Goal: Task Accomplishment & Management: Manage account settings

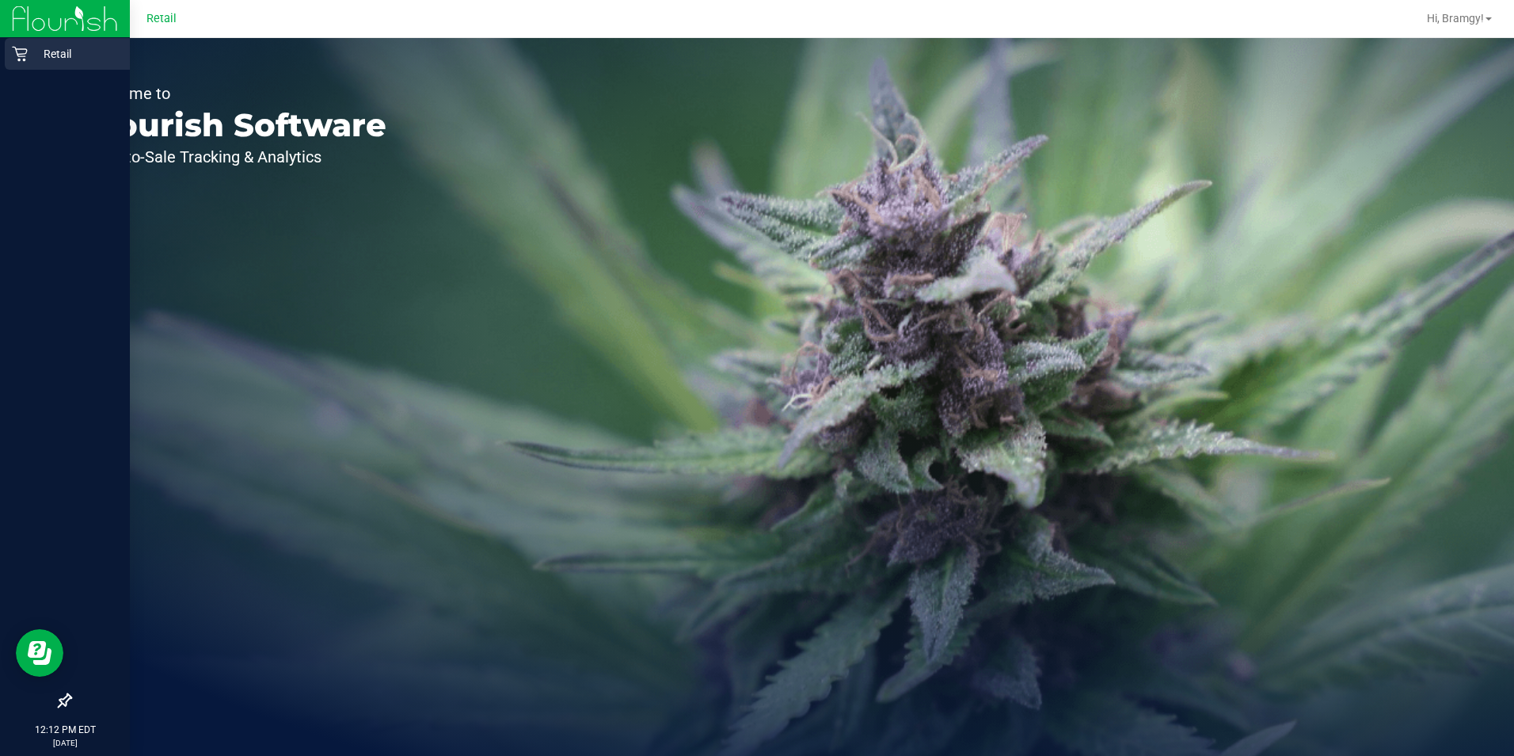
click at [33, 51] on p "Retail" at bounding box center [75, 53] width 95 height 19
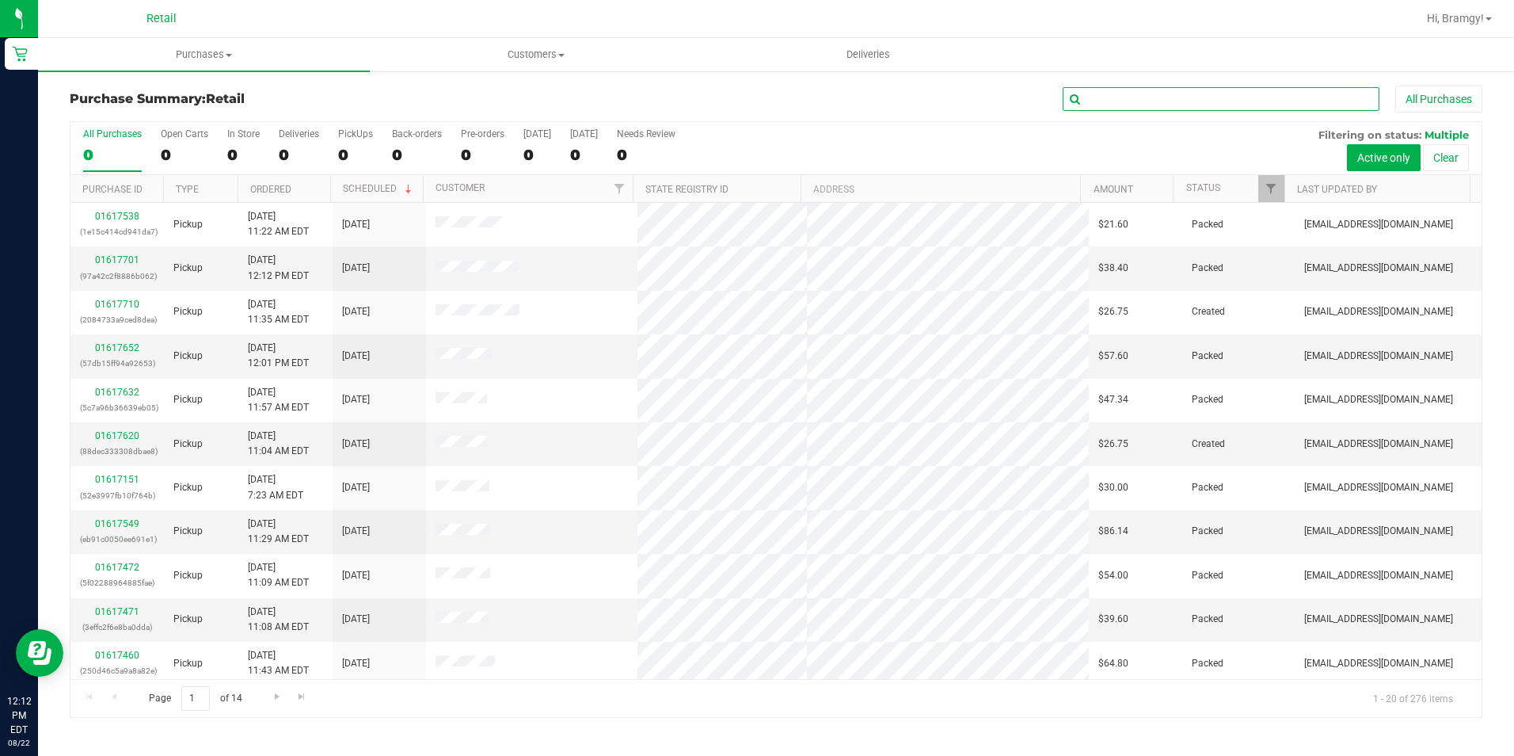
click at [1159, 107] on input "text" at bounding box center [1221, 99] width 317 height 24
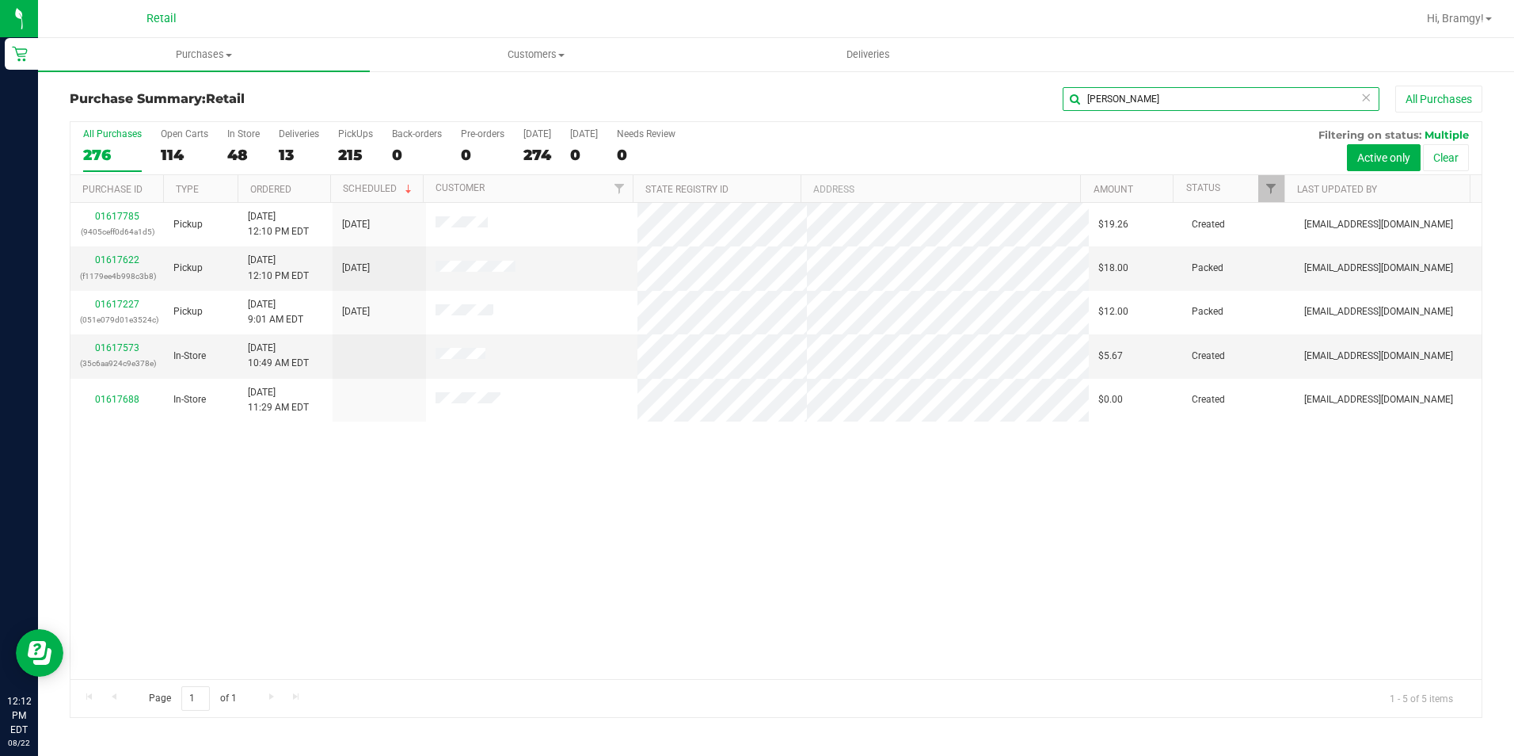
type input "[PERSON_NAME]"
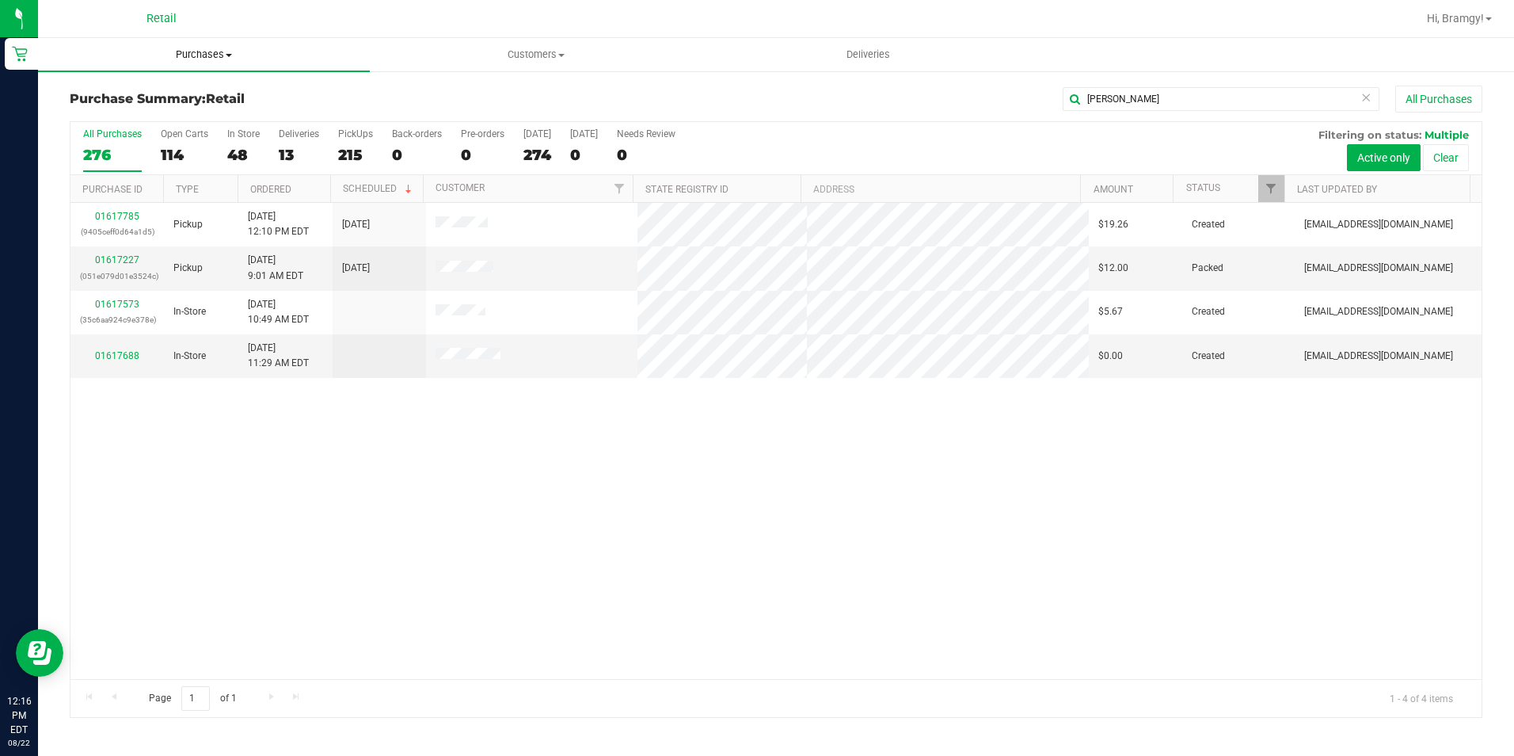
click at [222, 59] on span "Purchases" at bounding box center [204, 55] width 332 height 14
click at [172, 136] on li "All purchases" at bounding box center [204, 133] width 332 height 19
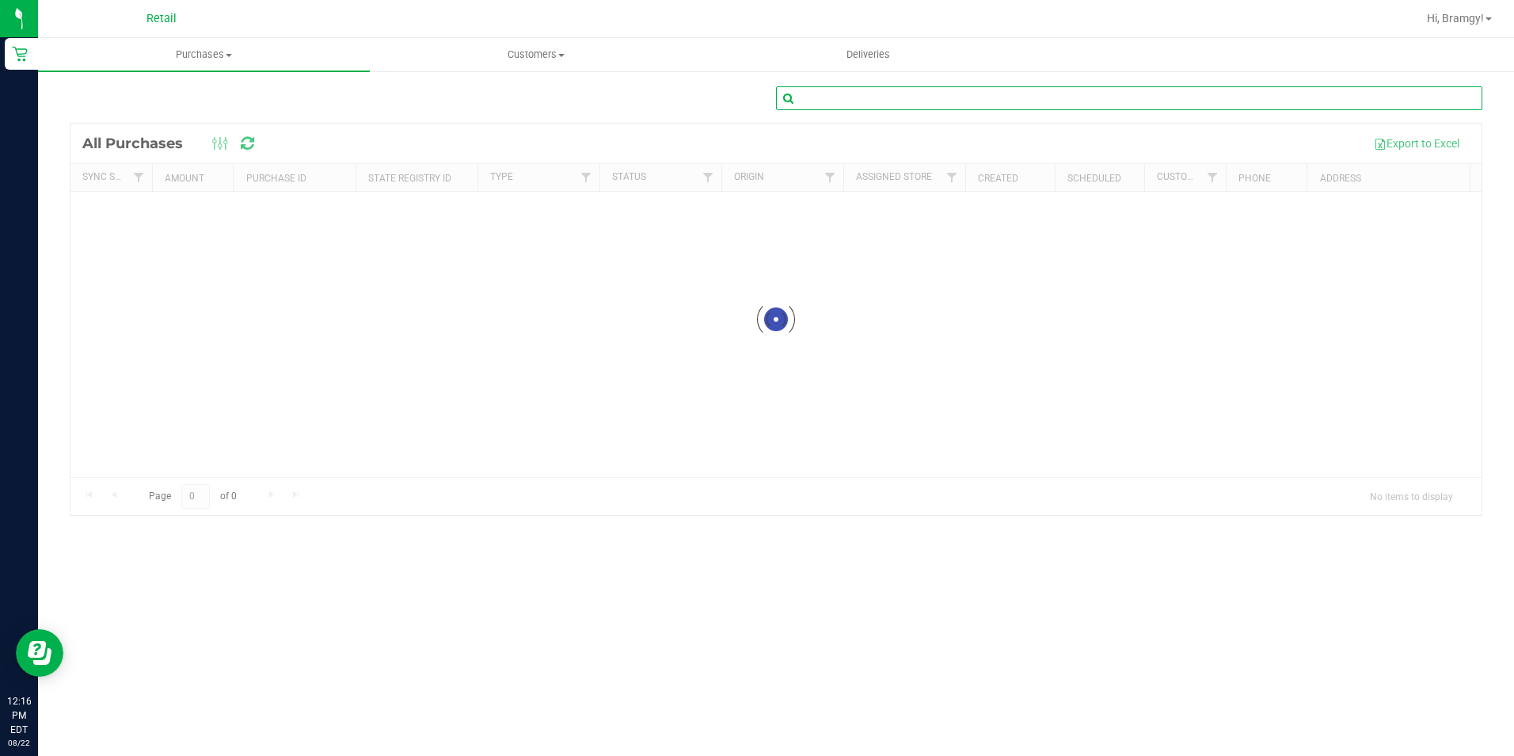
click at [1133, 100] on input "text" at bounding box center [1129, 98] width 706 height 24
type input "[PERSON_NAME]"
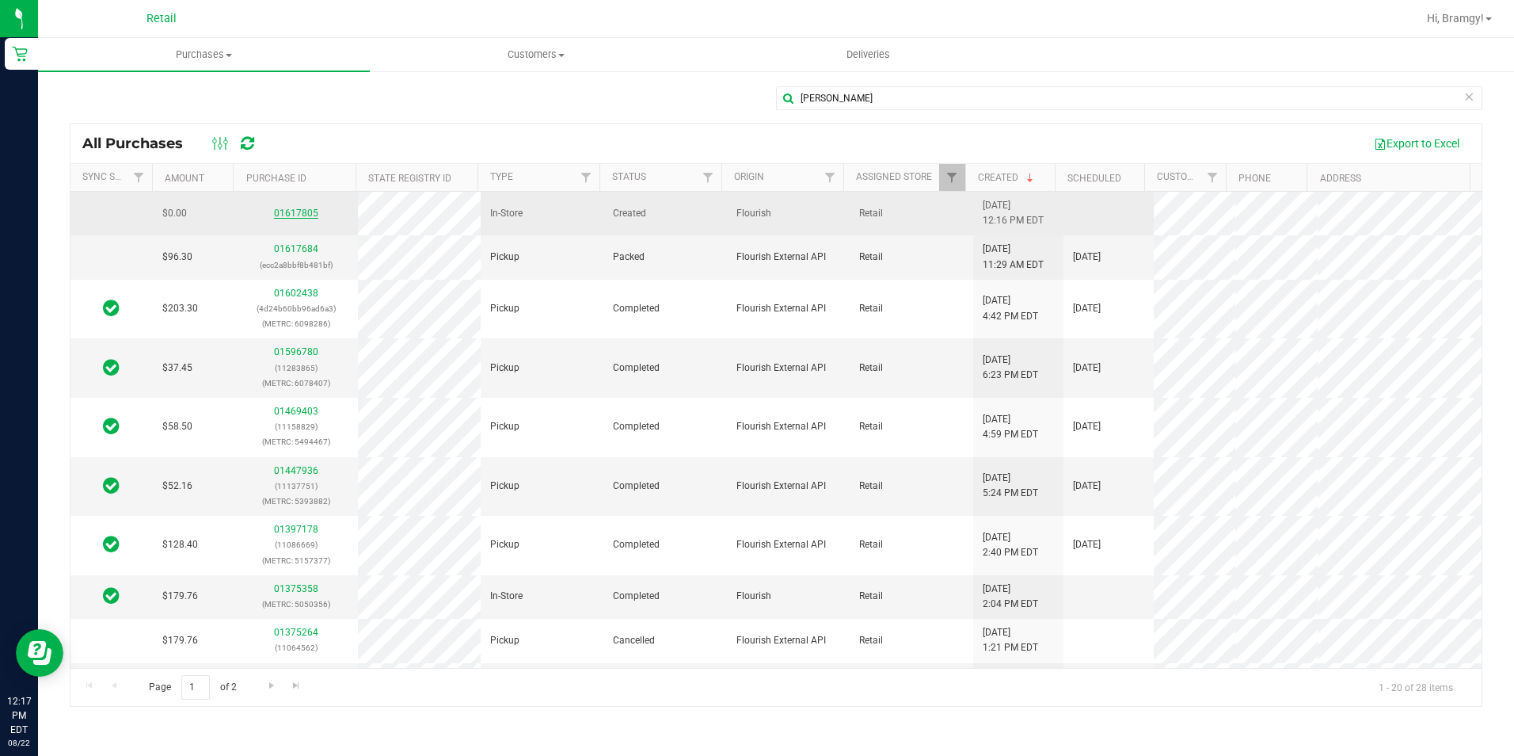
click at [296, 214] on link "01617805" at bounding box center [296, 212] width 44 height 11
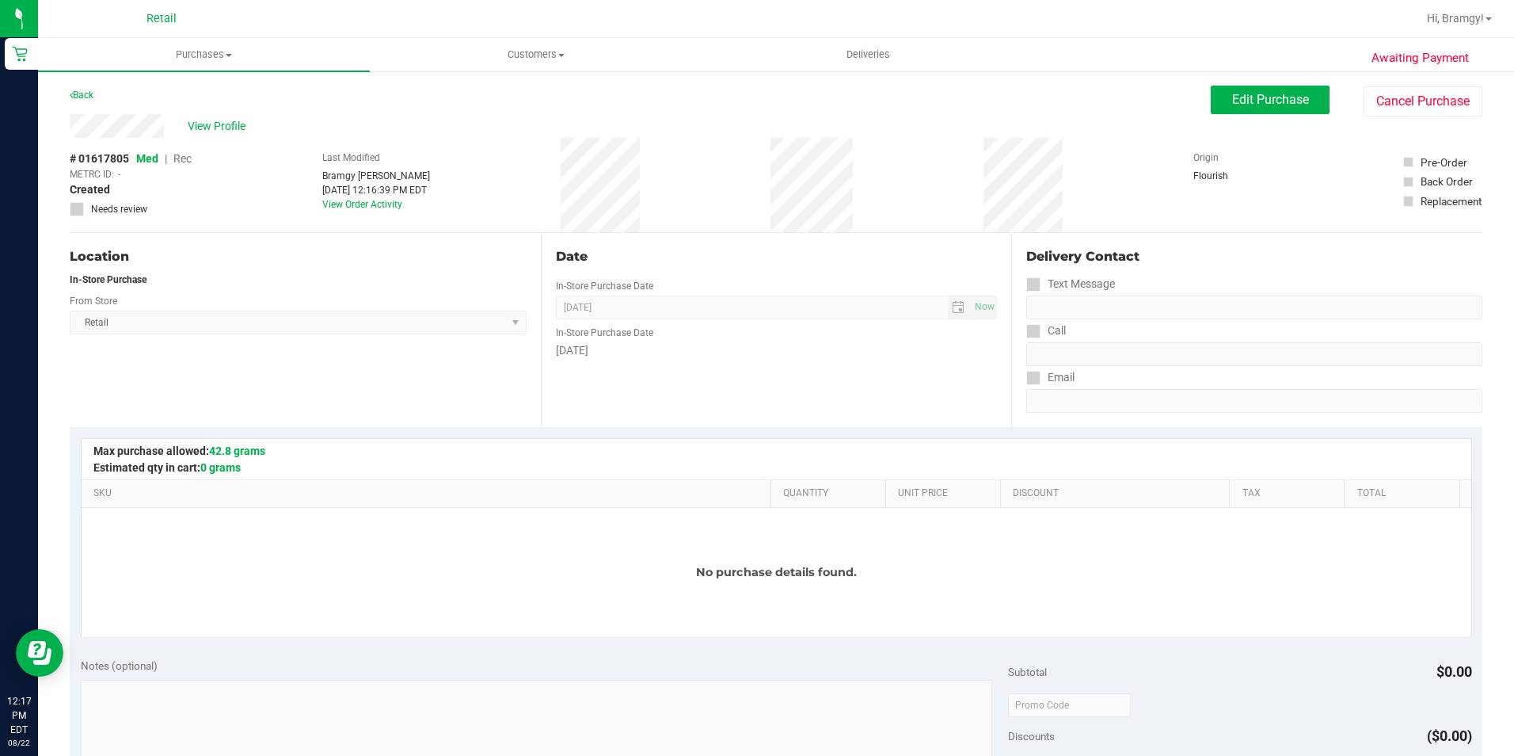
click at [1224, 116] on div "Edit Purchase Cancel Purchase" at bounding box center [1347, 101] width 272 height 31
click at [1232, 102] on span "Edit Purchase" at bounding box center [1270, 99] width 77 height 15
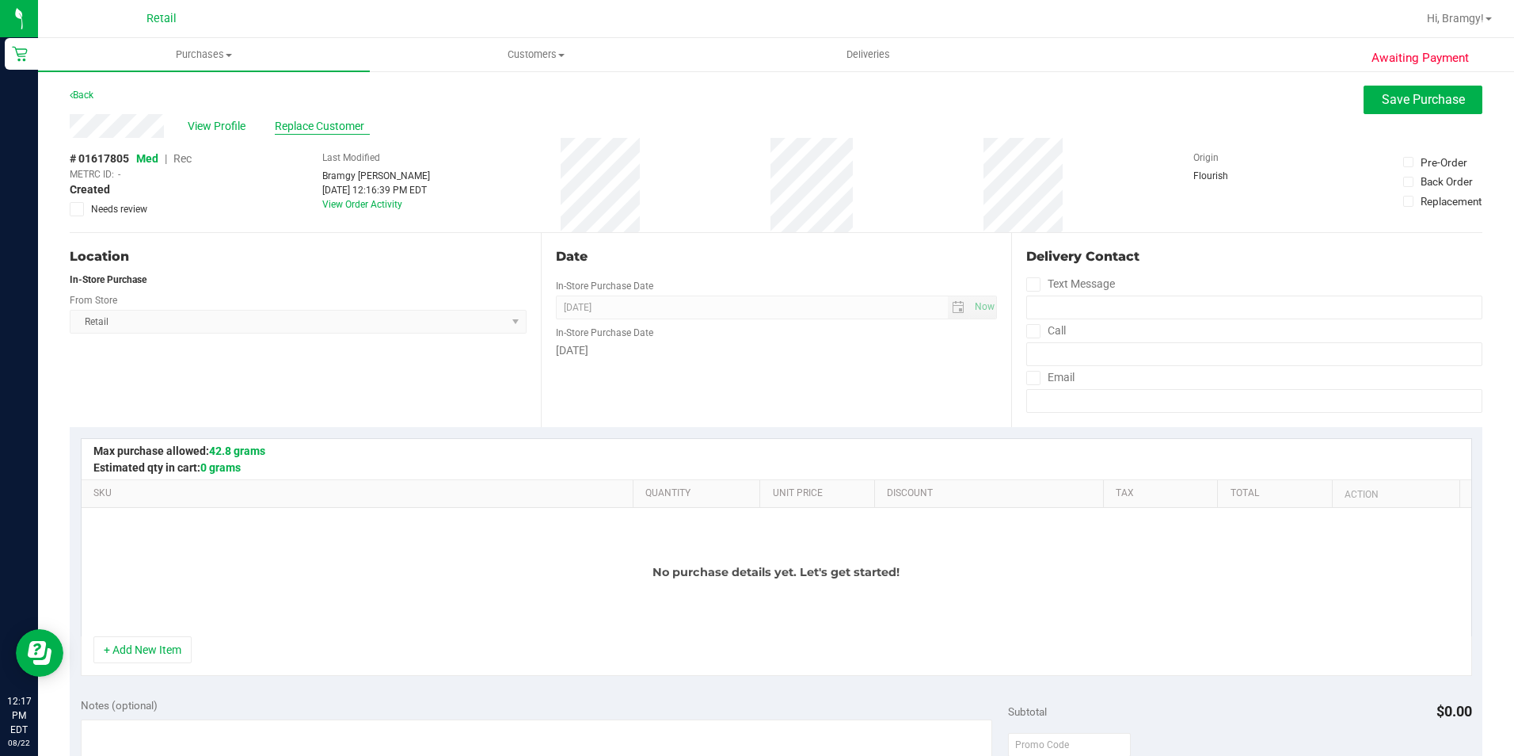
click at [301, 131] on span "Replace Customer" at bounding box center [322, 126] width 95 height 17
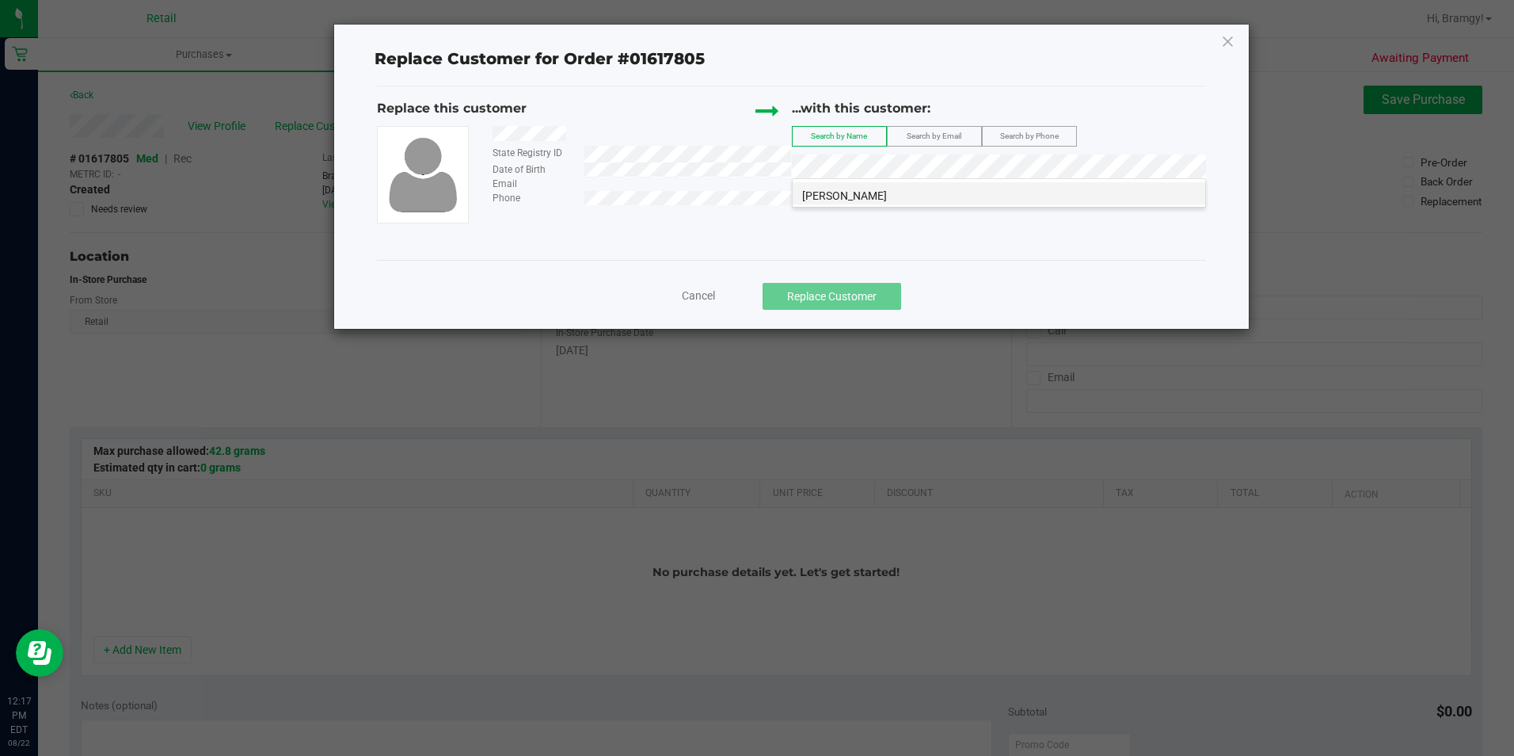
click at [891, 196] on li "[PERSON_NAME]" at bounding box center [999, 193] width 413 height 22
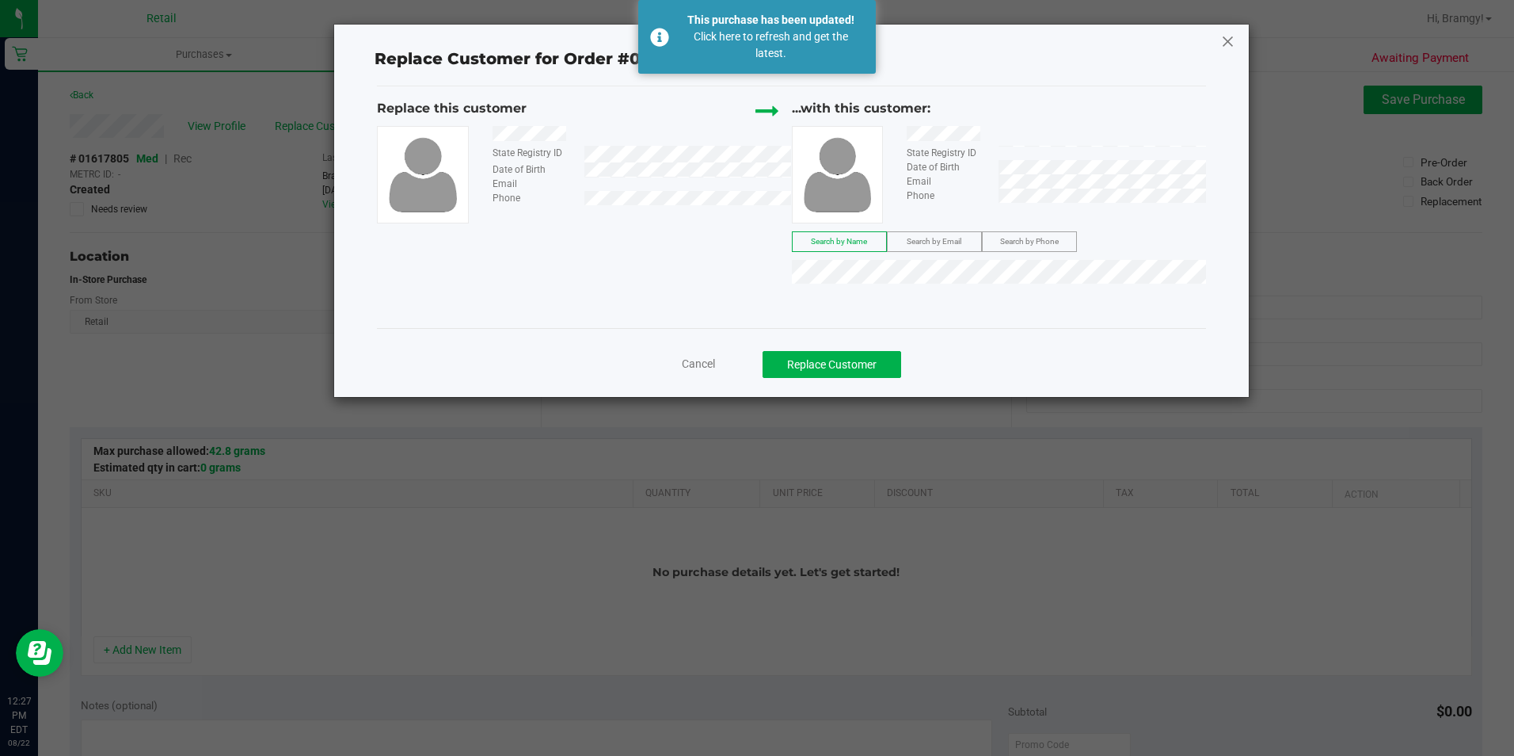
click at [1226, 37] on icon at bounding box center [1228, 41] width 14 height 25
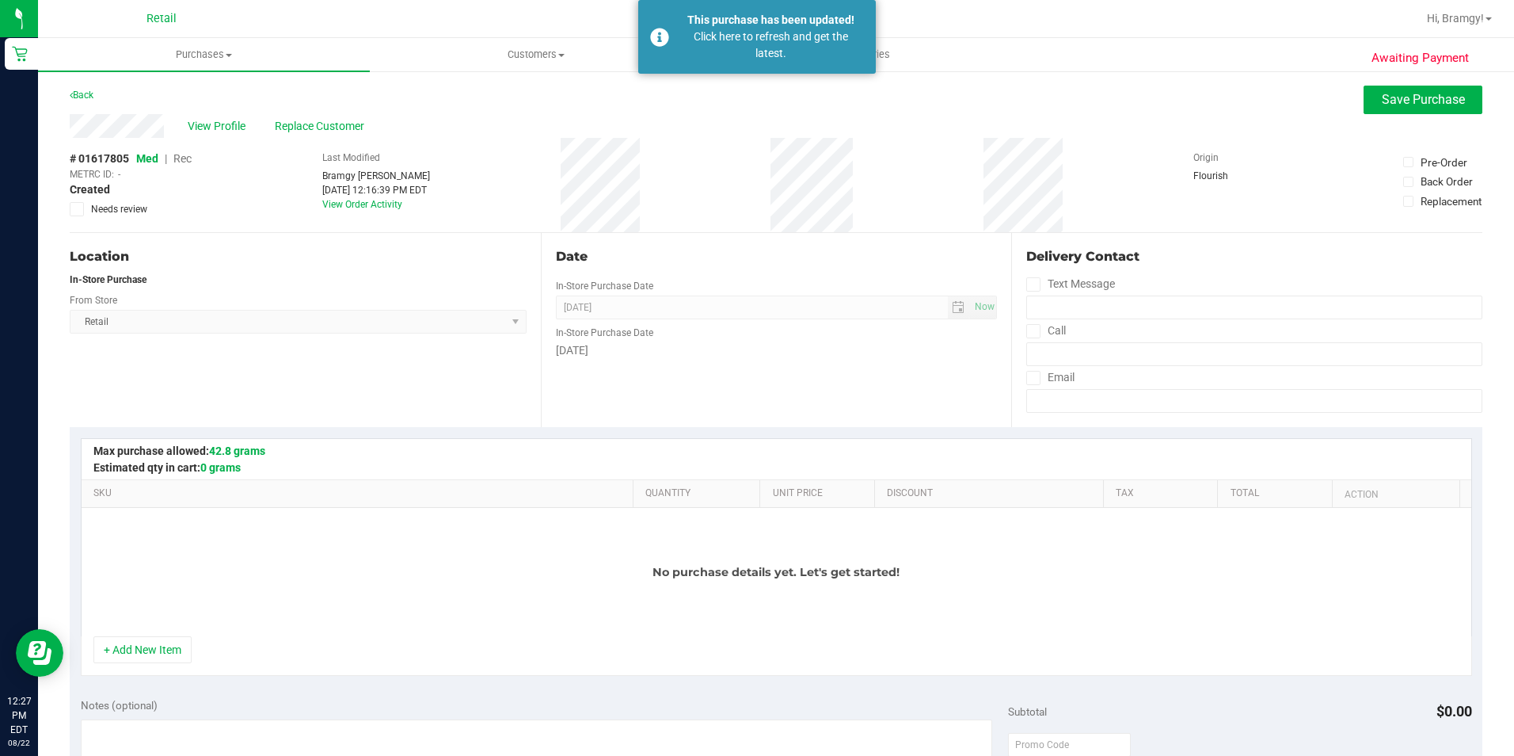
click at [158, 20] on span "Retail" at bounding box center [162, 19] width 30 height 14
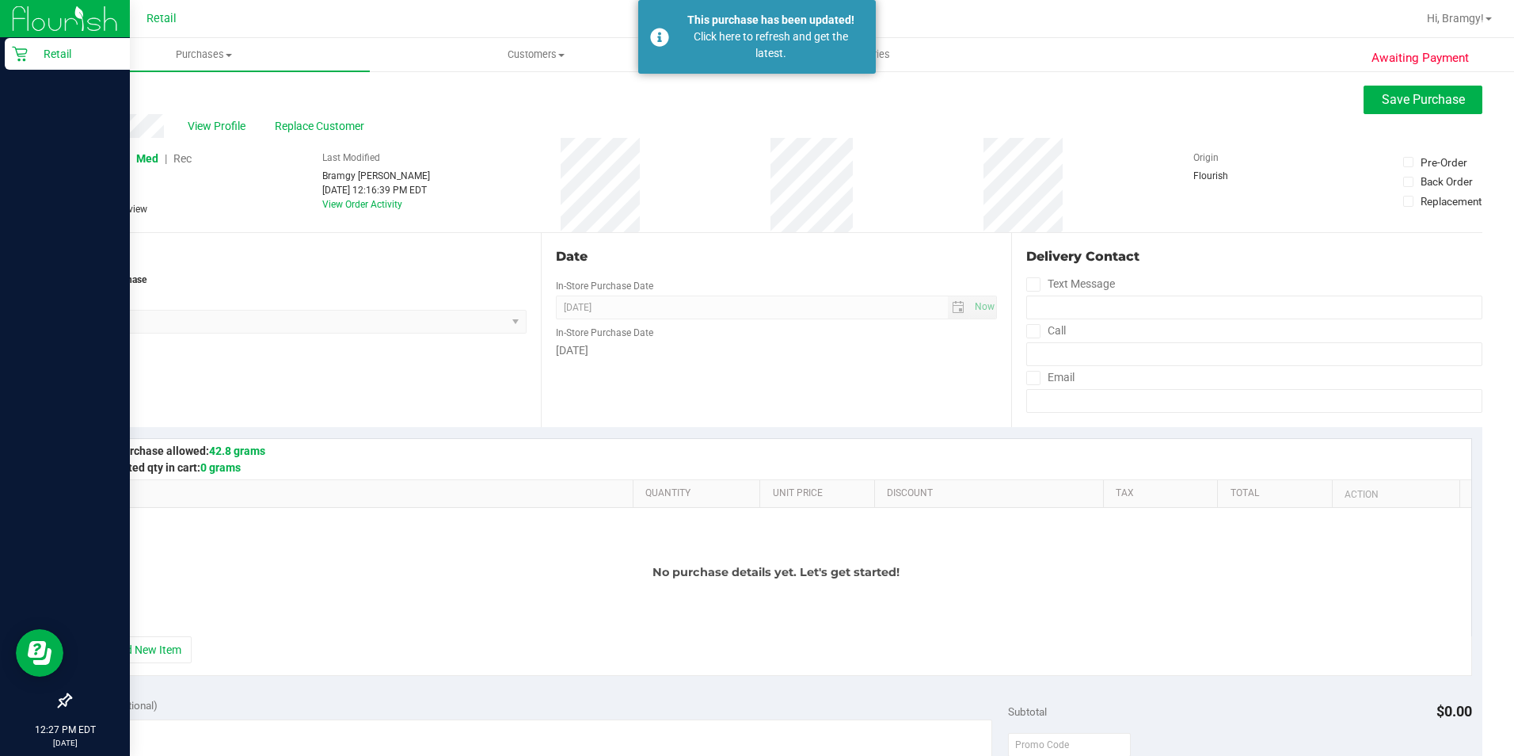
click at [29, 56] on p "Retail" at bounding box center [75, 53] width 95 height 19
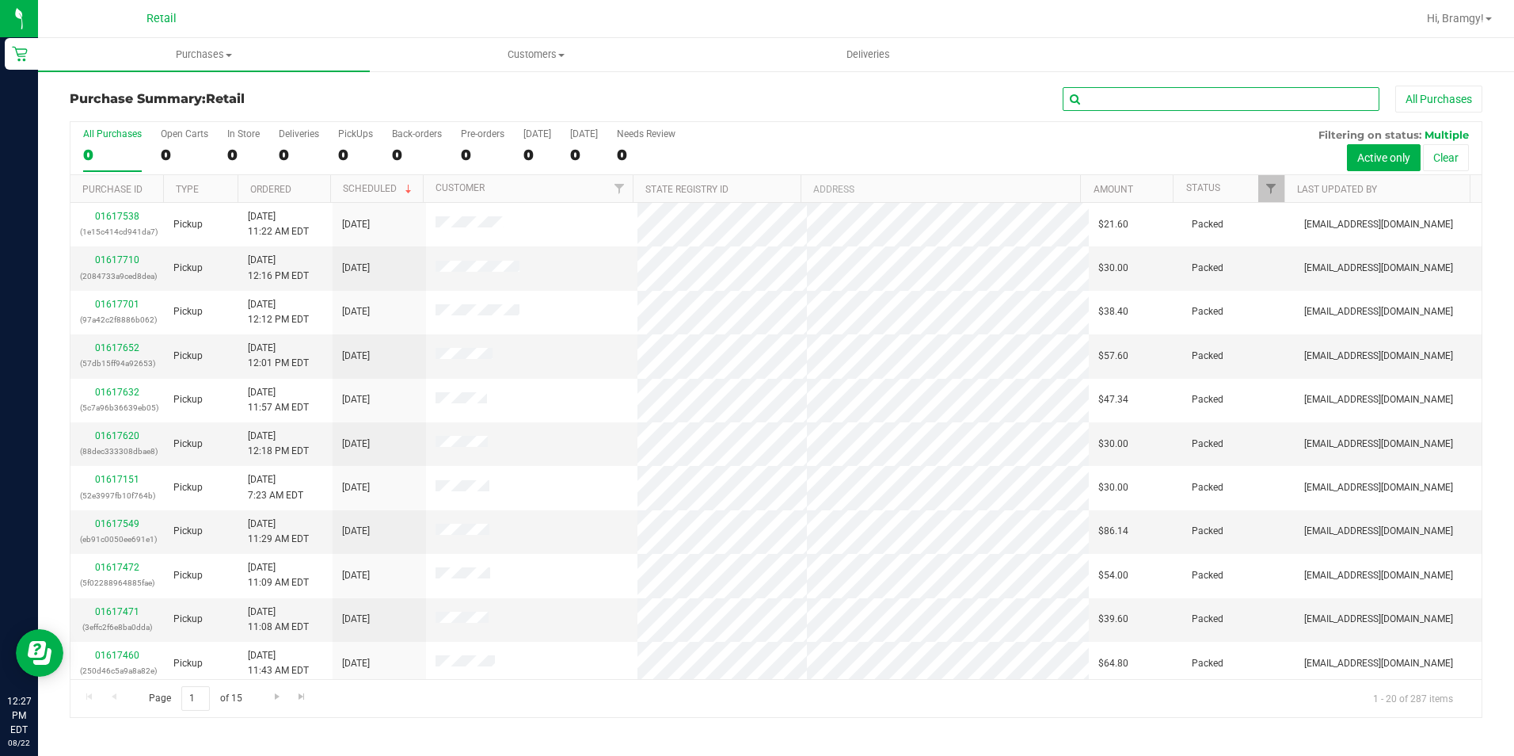
click at [1083, 96] on input "text" at bounding box center [1221, 99] width 317 height 24
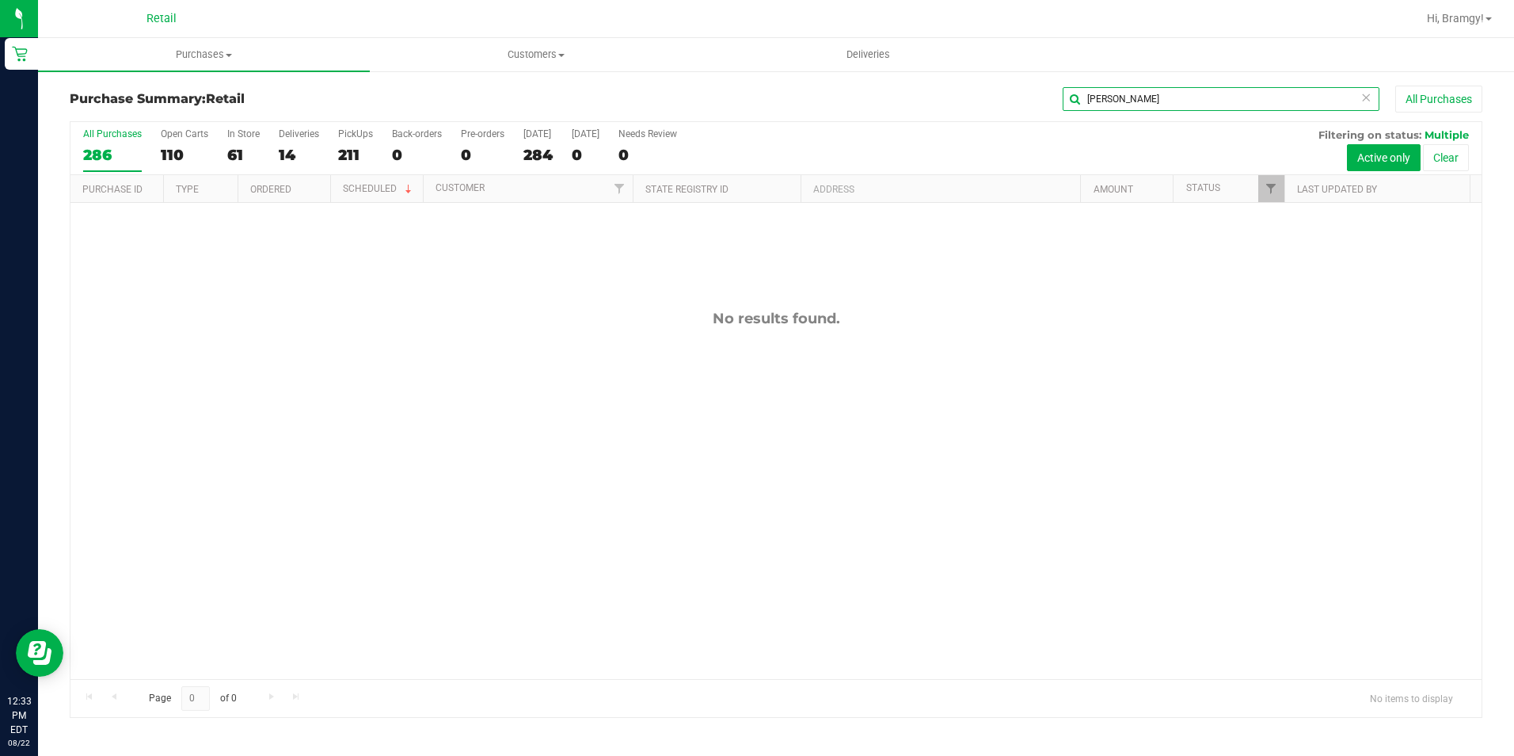
drag, startPoint x: 1189, startPoint y: 98, endPoint x: 803, endPoint y: 116, distance: 386.1
click at [805, 116] on div "Purchase Summary: Retail [GEOGRAPHIC_DATA] All Purchases" at bounding box center [776, 103] width 1413 height 35
type input "[PERSON_NAME]"
drag, startPoint x: 1178, startPoint y: 92, endPoint x: 905, endPoint y: 98, distance: 273.3
click at [907, 98] on div "[PERSON_NAME] All Purchases" at bounding box center [1012, 99] width 942 height 27
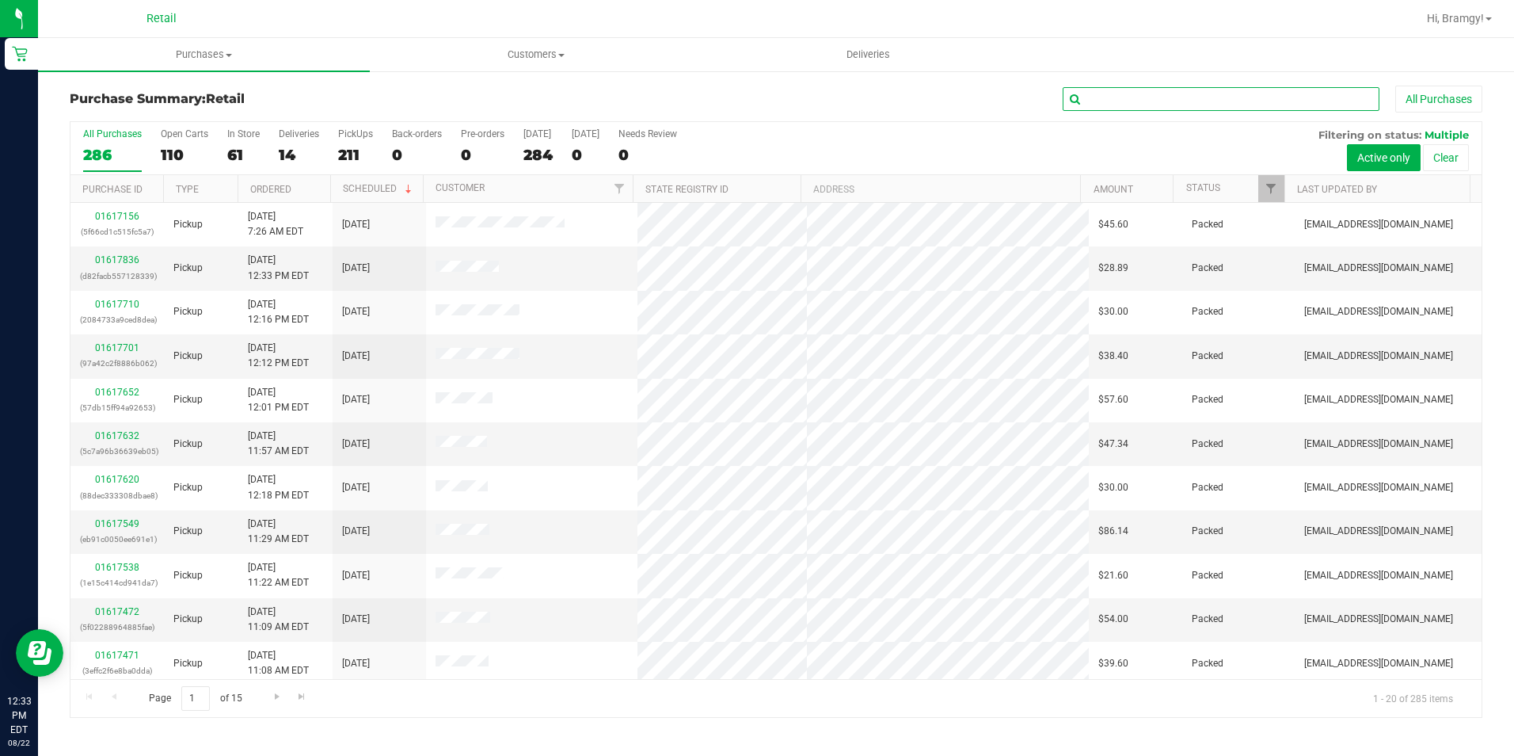
click at [1147, 97] on input "text" at bounding box center [1221, 99] width 317 height 24
